Goal: Information Seeking & Learning: Learn about a topic

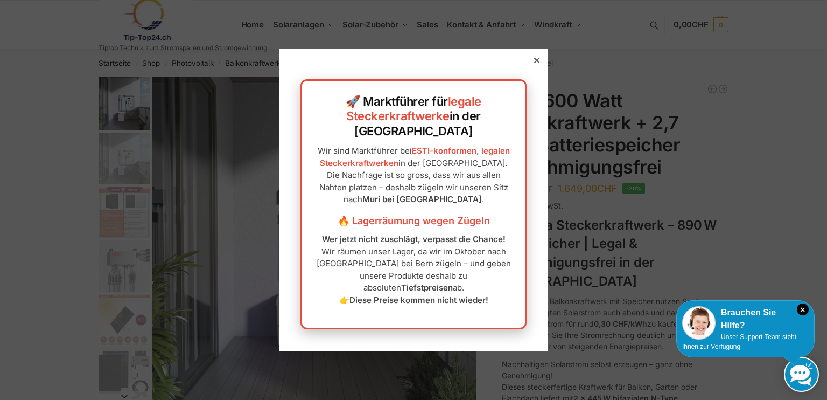
click at [534, 63] on icon at bounding box center [536, 60] width 5 height 5
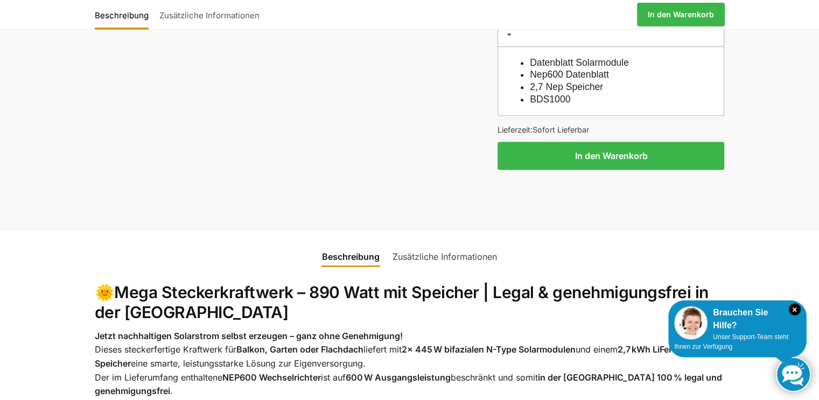
scroll to position [1023, 0]
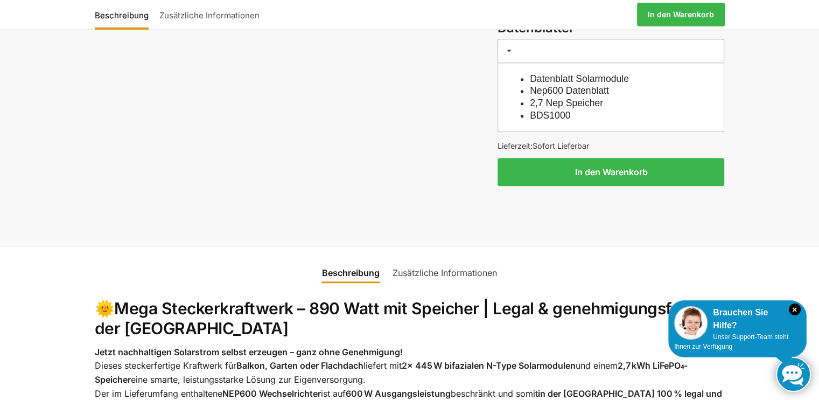
click at [551, 85] on link "Nep600 Datenblatt" at bounding box center [569, 90] width 79 height 11
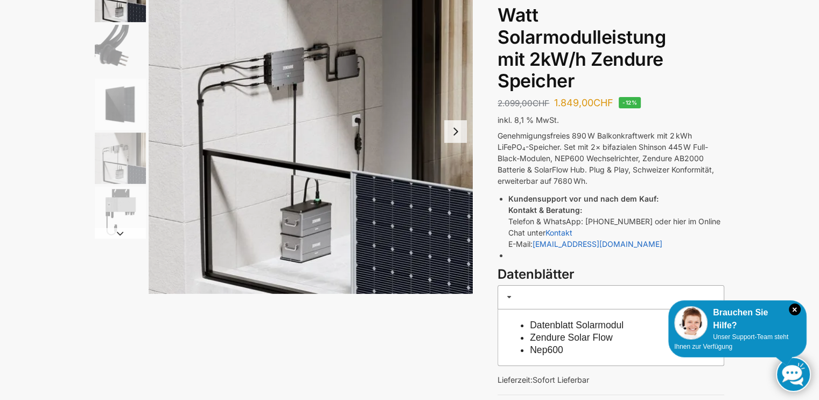
scroll to position [54, 0]
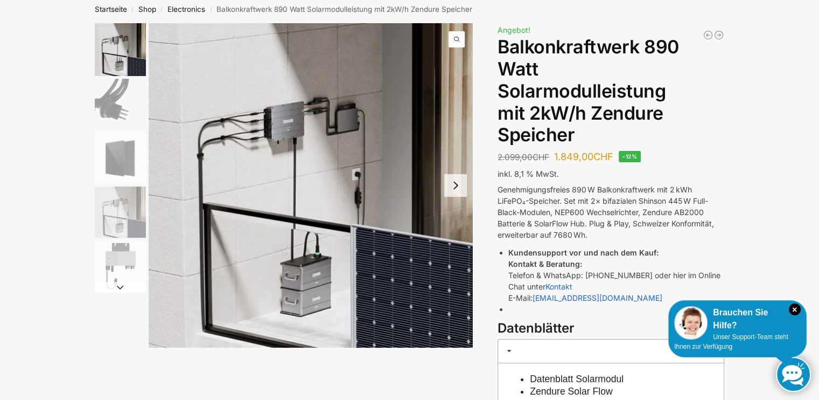
click at [455, 183] on button "Next slide" at bounding box center [455, 185] width 23 height 23
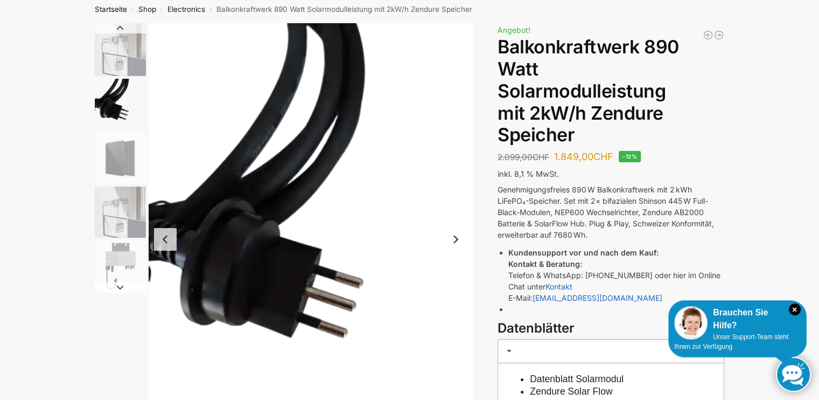
click at [457, 237] on button "Next slide" at bounding box center [455, 239] width 23 height 23
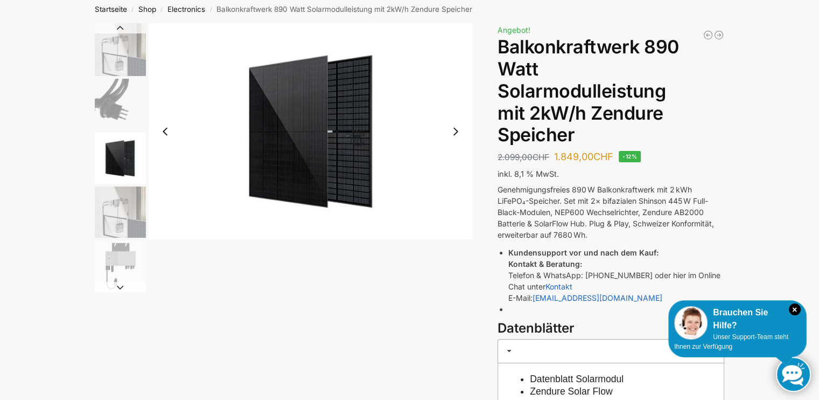
click at [457, 237] on img "3 / 5" at bounding box center [311, 131] width 324 height 216
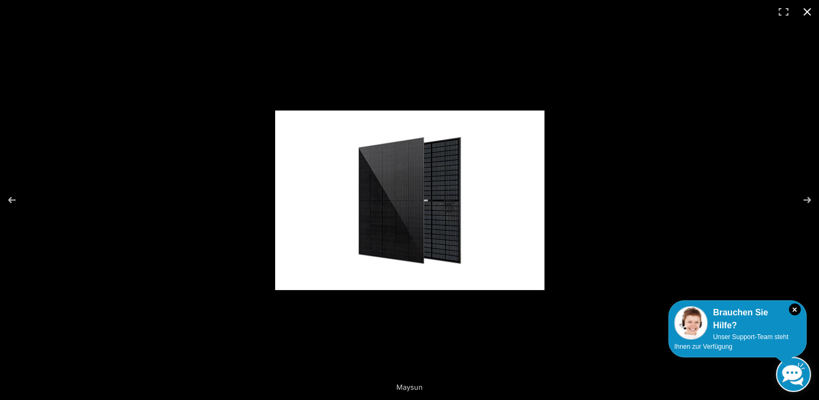
click at [806, 8] on button "Close (Esc)" at bounding box center [807, 12] width 24 height 24
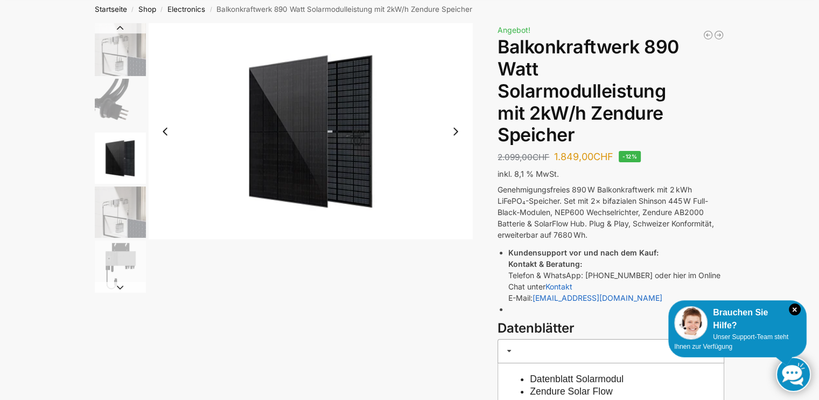
click at [457, 131] on button "Next slide" at bounding box center [455, 131] width 23 height 23
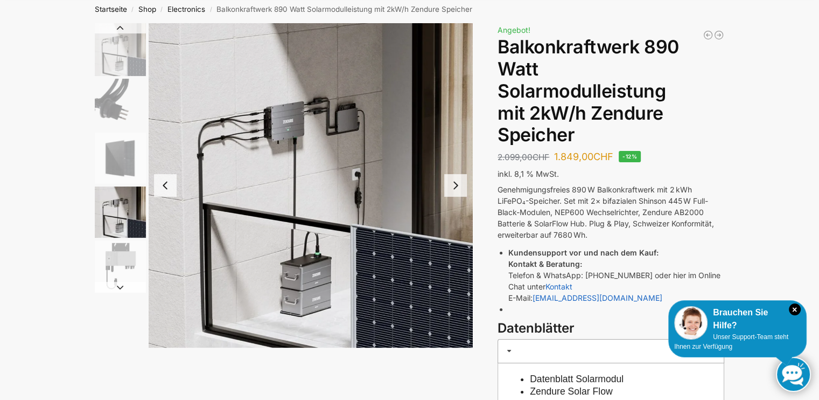
click at [454, 186] on button "Next slide" at bounding box center [455, 185] width 23 height 23
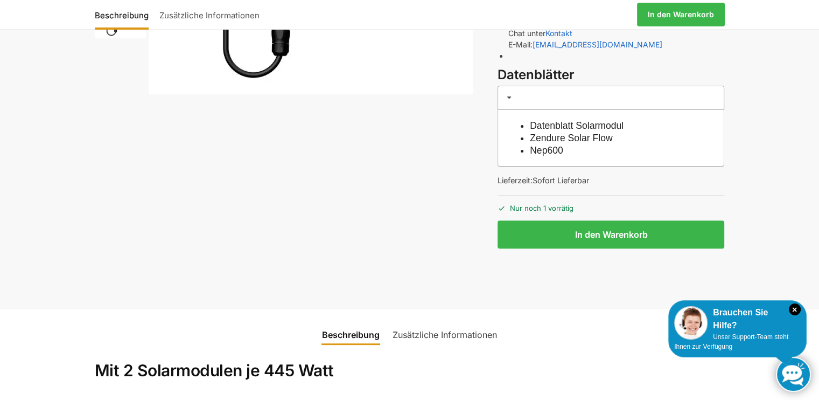
scroll to position [323, 0]
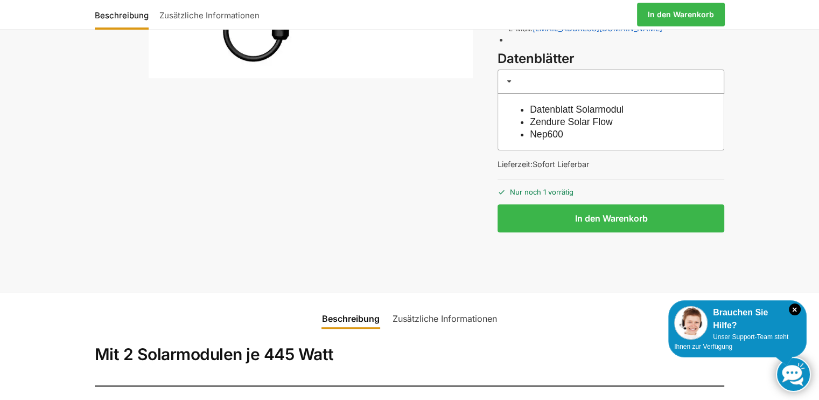
click at [589, 108] on link "Datenblatt Solarmodul" at bounding box center [577, 109] width 94 height 11
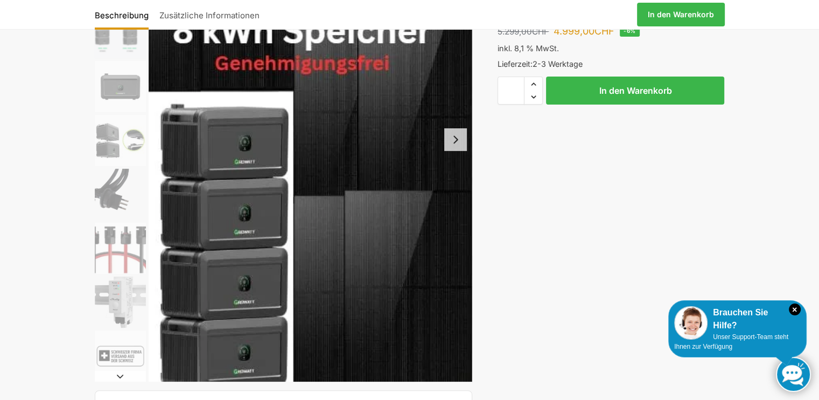
scroll to position [162, 0]
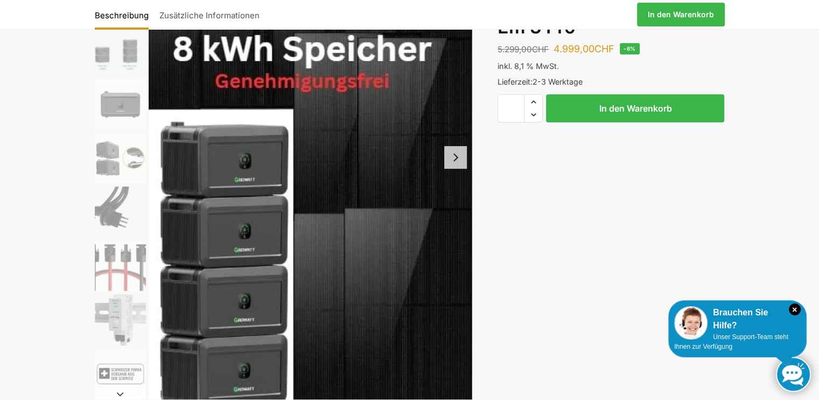
click at [453, 155] on button "Next slide" at bounding box center [455, 157] width 23 height 23
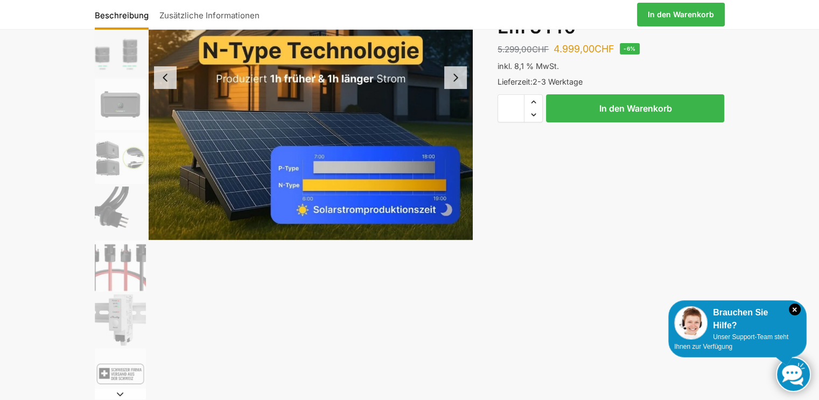
click at [456, 74] on button "Next slide" at bounding box center [455, 77] width 23 height 23
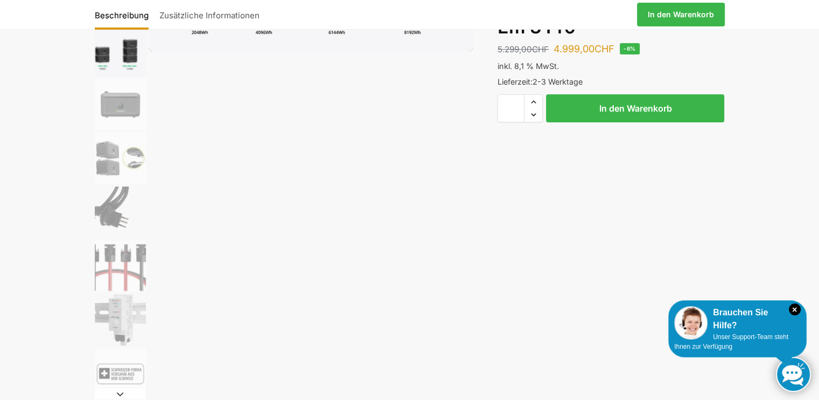
click at [112, 55] on img "3 / 9" at bounding box center [120, 50] width 51 height 51
click at [128, 49] on img "3 / 9" at bounding box center [120, 50] width 51 height 51
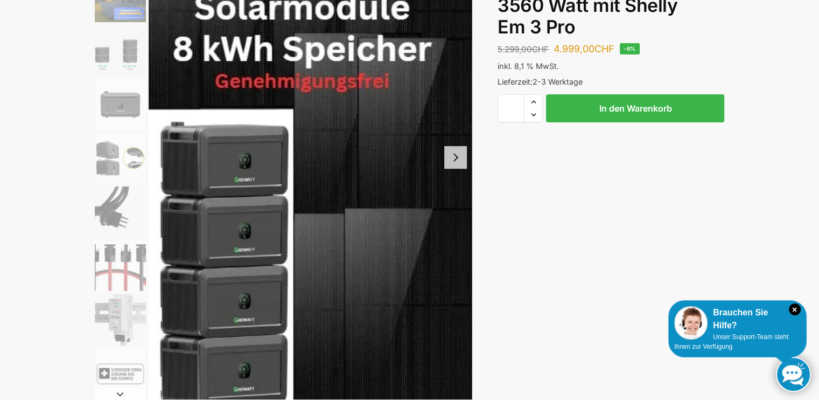
click at [458, 159] on button "Next slide" at bounding box center [455, 157] width 23 height 23
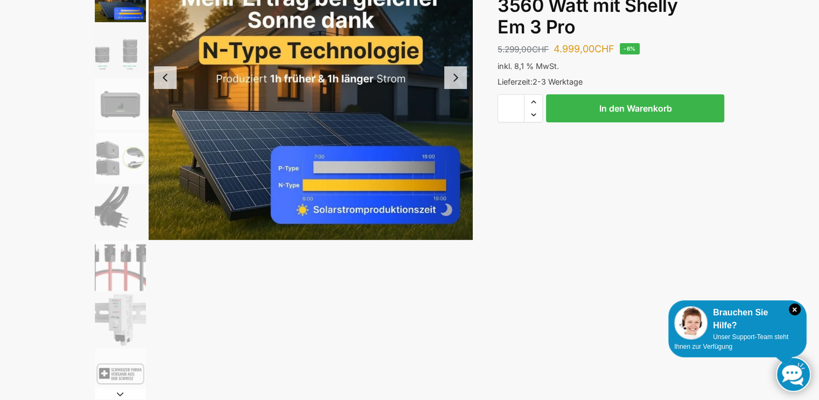
click at [456, 77] on button "Next slide" at bounding box center [455, 77] width 23 height 23
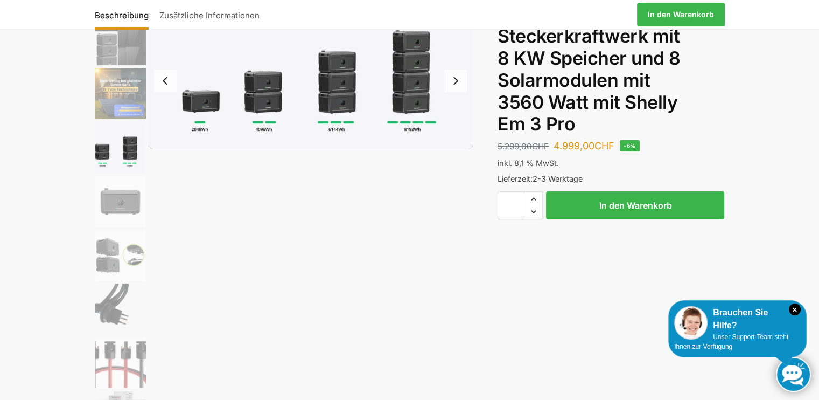
scroll to position [54, 0]
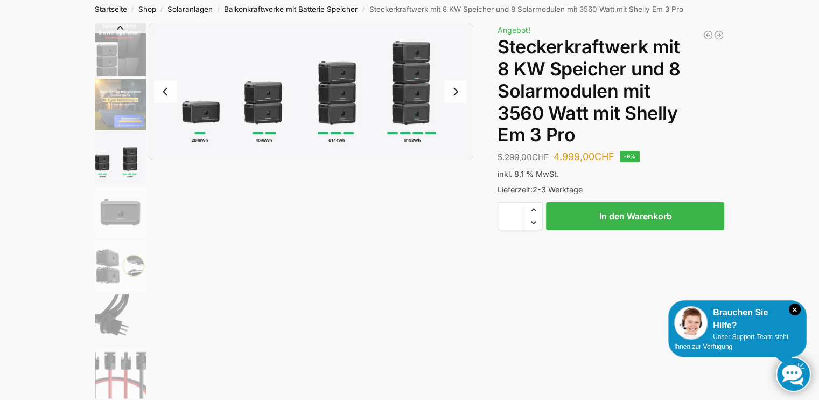
click at [457, 90] on button "Next slide" at bounding box center [455, 91] width 23 height 23
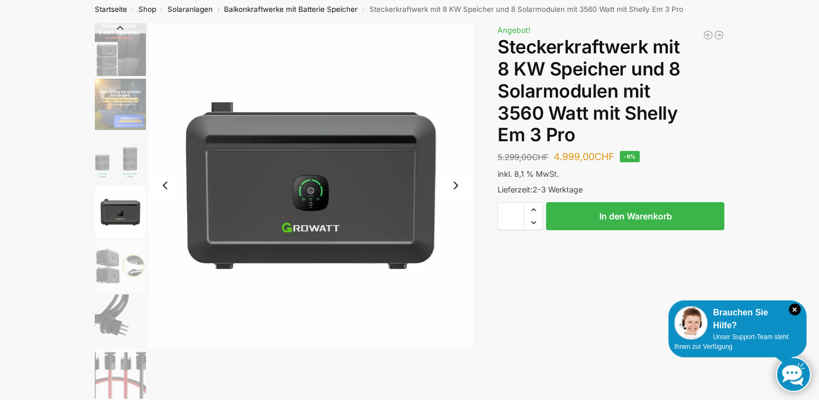
click at [454, 184] on button "Next slide" at bounding box center [455, 185] width 23 height 23
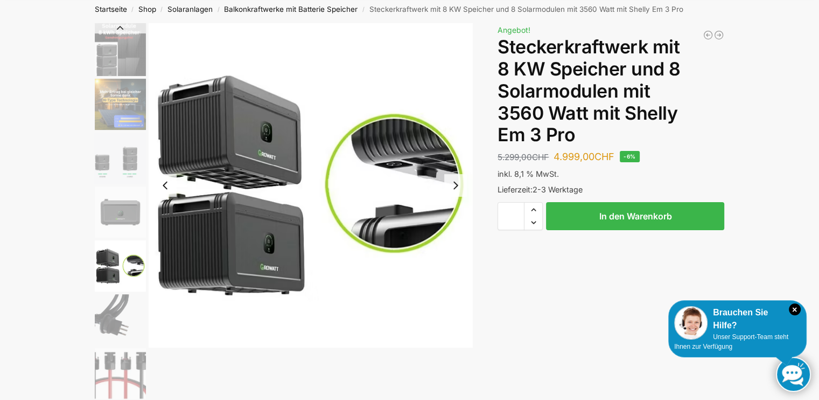
click at [456, 187] on button "Next slide" at bounding box center [455, 185] width 23 height 23
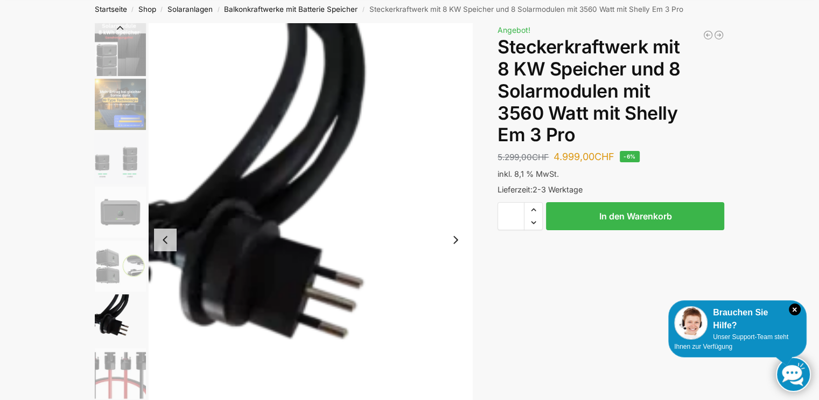
click at [453, 240] on button "Next slide" at bounding box center [455, 239] width 23 height 23
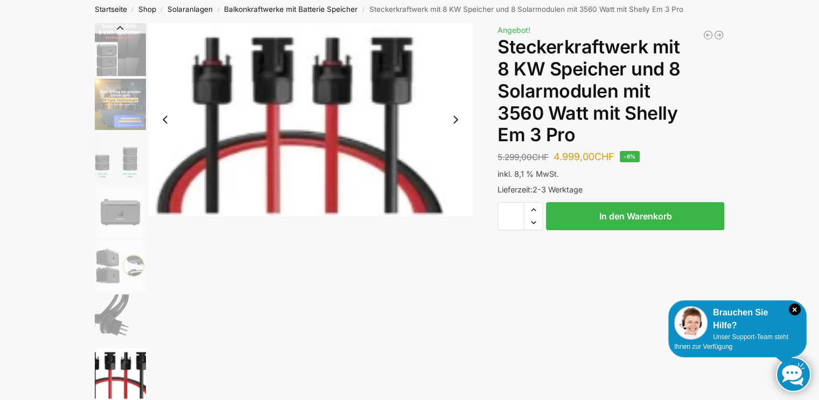
click at [454, 119] on button "Next slide" at bounding box center [455, 119] width 23 height 23
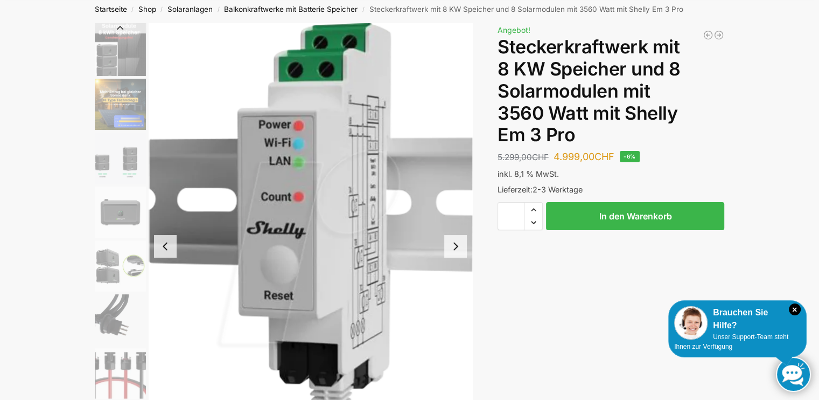
click at [455, 245] on button "Next slide" at bounding box center [455, 246] width 23 height 23
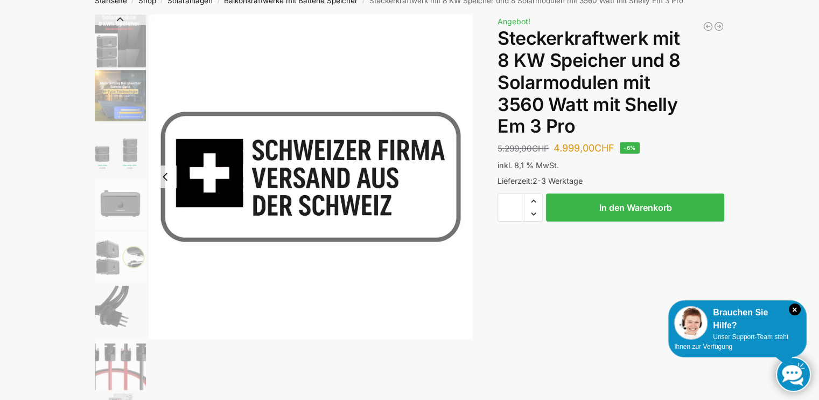
scroll to position [0, 0]
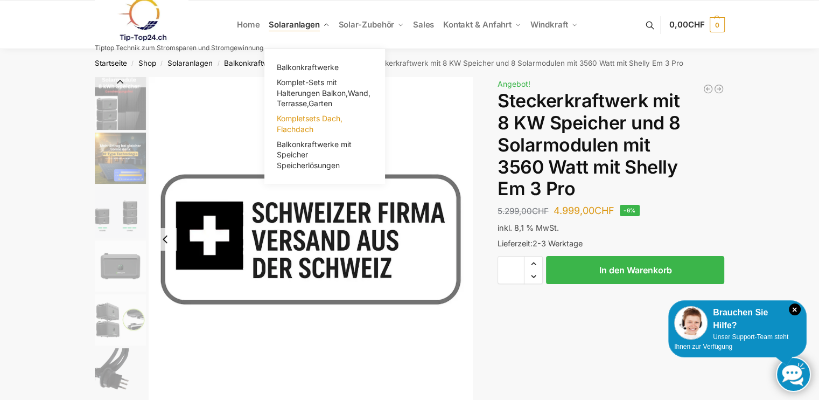
click at [295, 120] on span "Kompletsets Dach, Flachdach" at bounding box center [310, 124] width 66 height 20
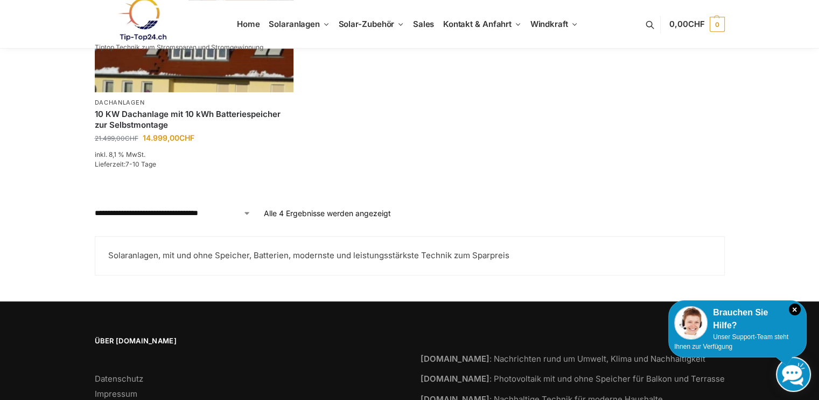
scroll to position [749, 0]
